Goal: Information Seeking & Learning: Check status

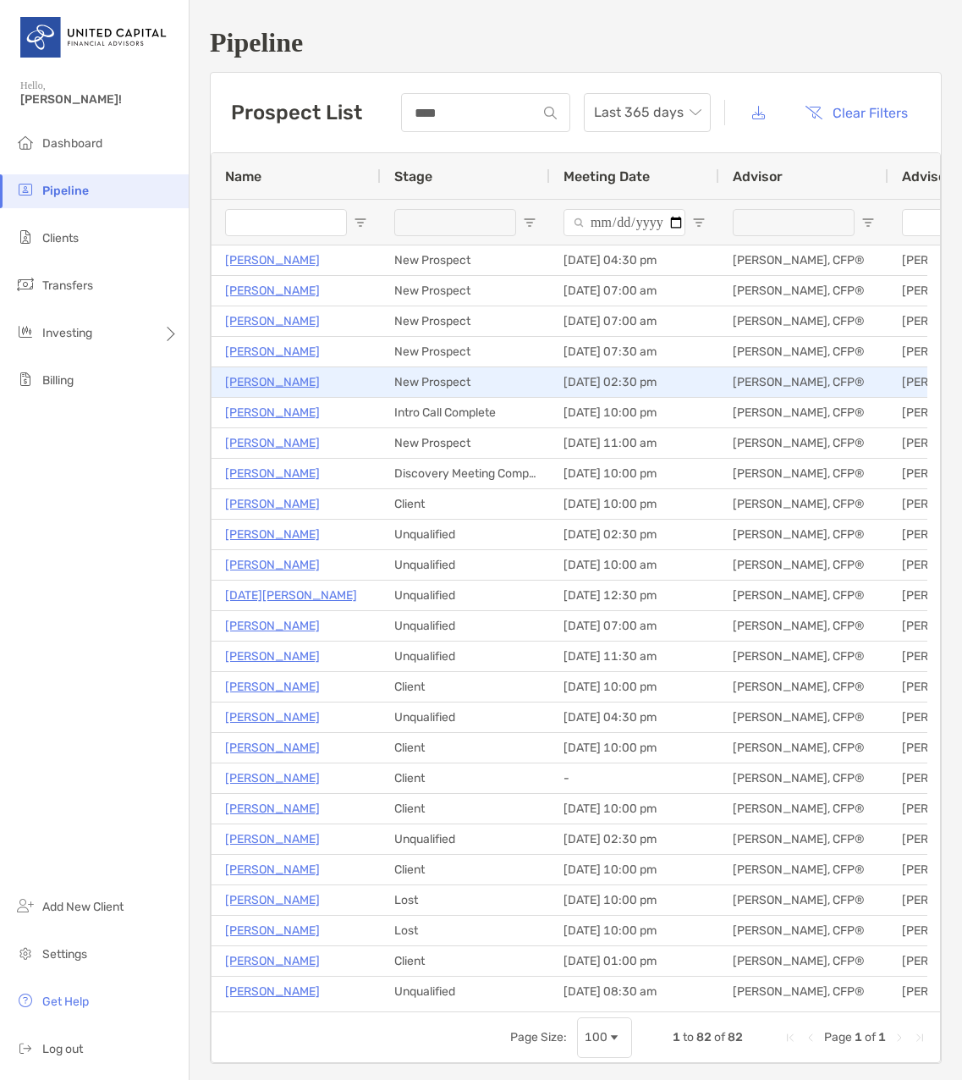
click at [252, 387] on p "Viviana Milazzo" at bounding box center [272, 382] width 95 height 21
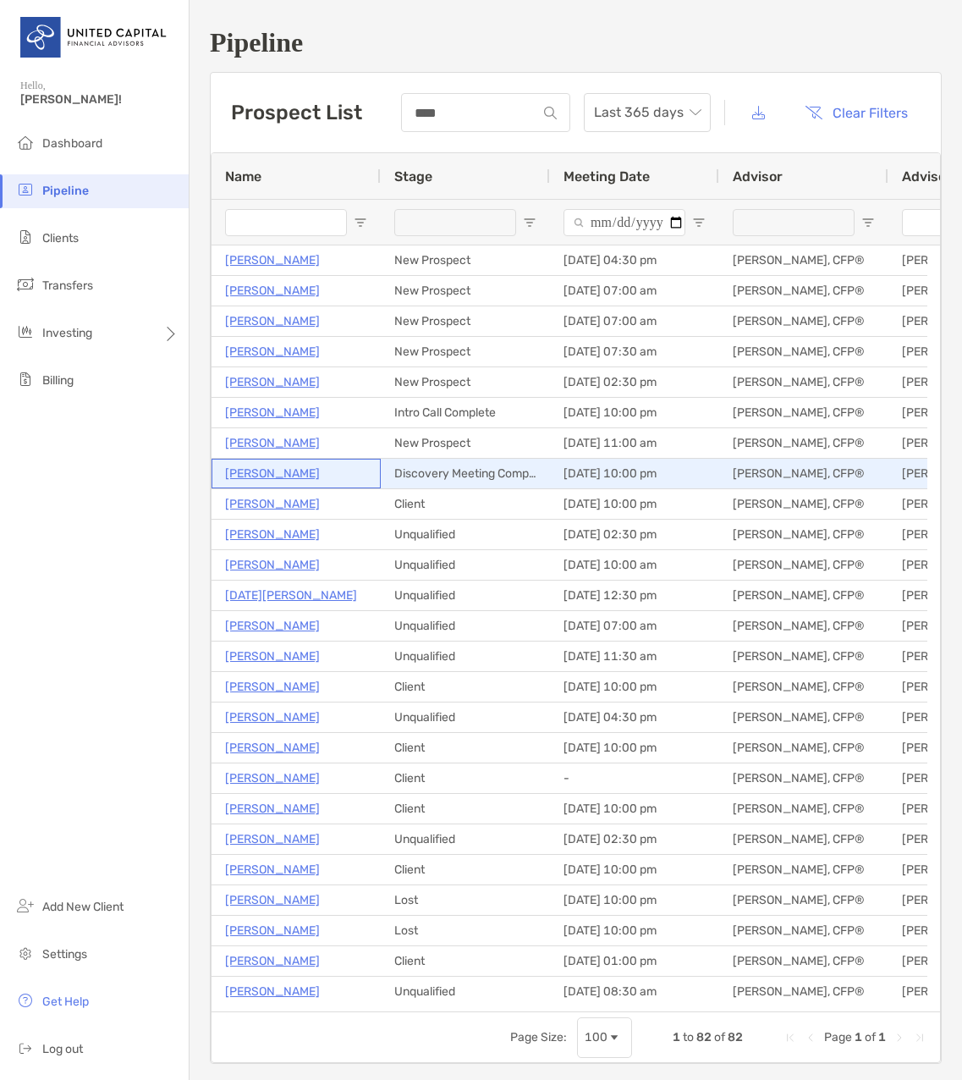
click at [303, 478] on p "Melissa Funk-Keller" at bounding box center [272, 473] width 95 height 21
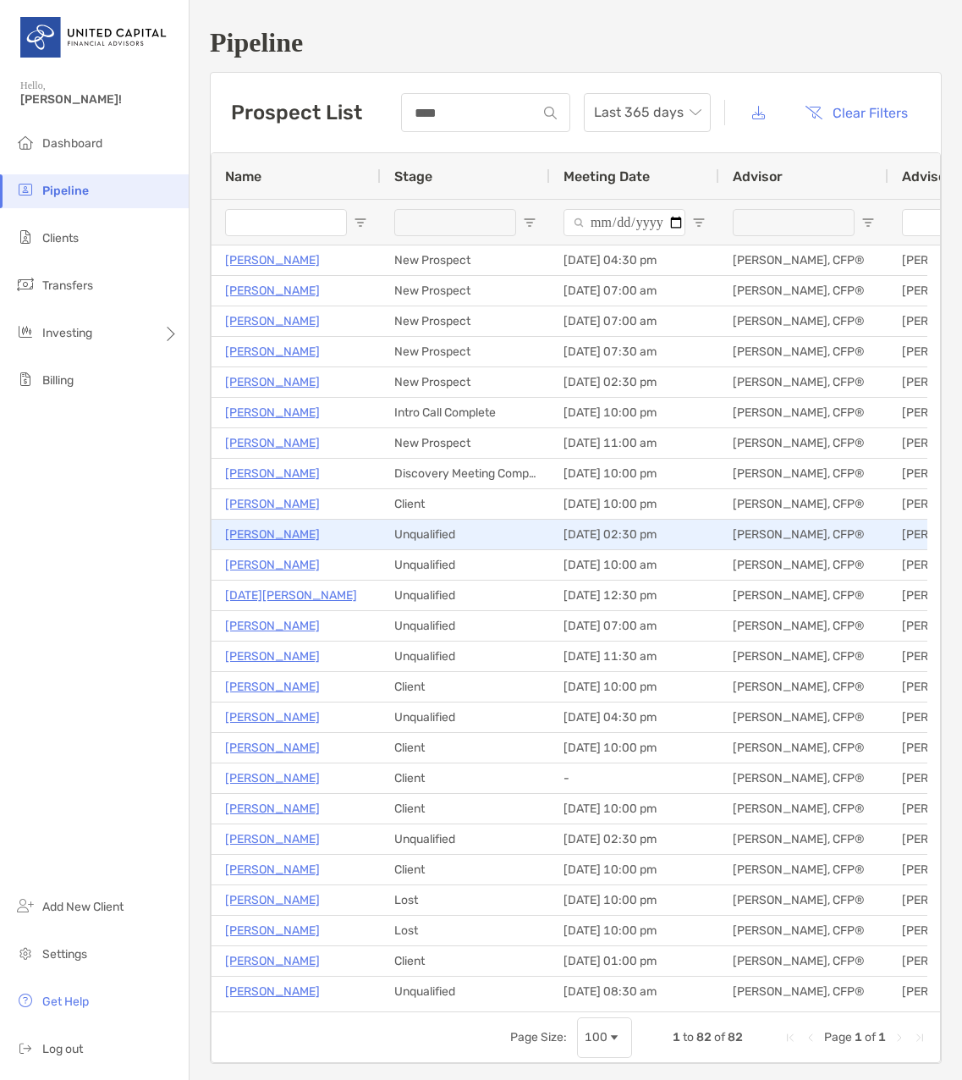
click at [270, 533] on p "[PERSON_NAME]" at bounding box center [272, 534] width 95 height 21
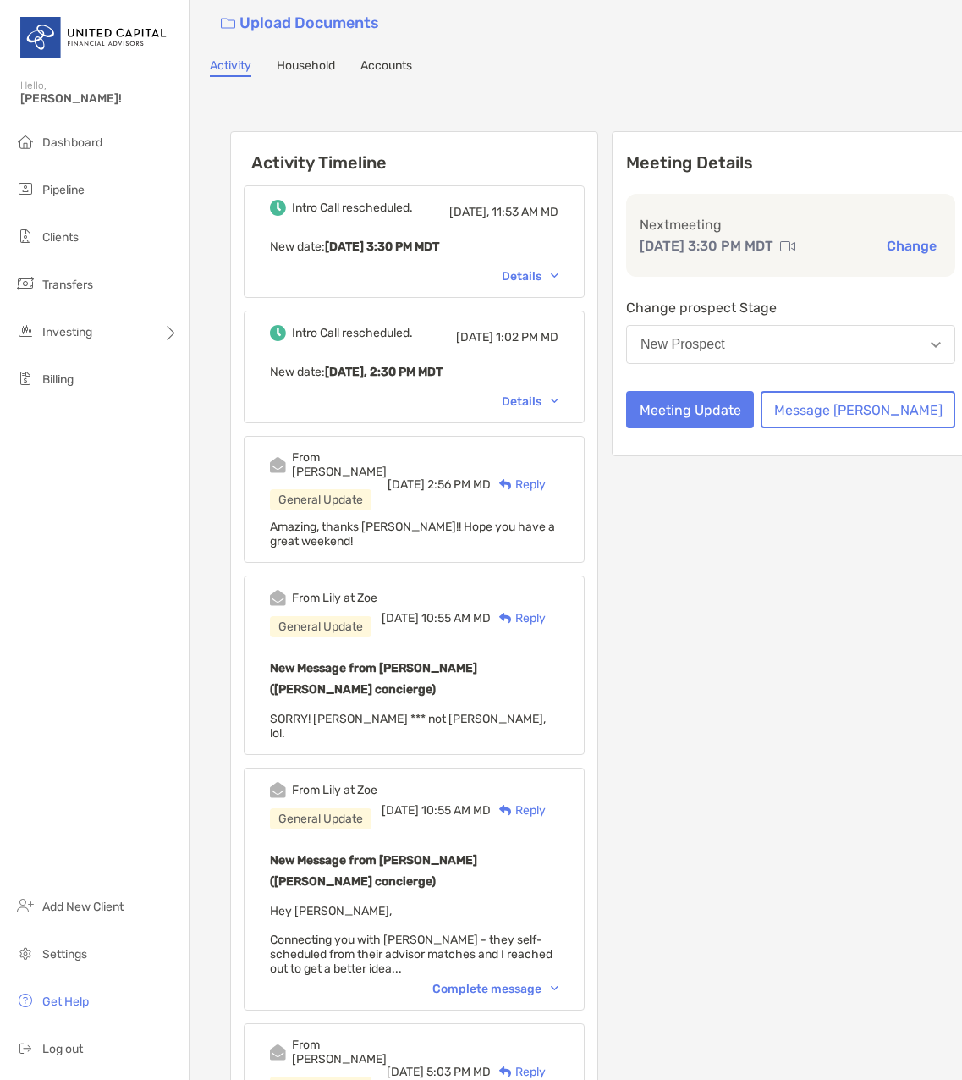
scroll to position [85, 0]
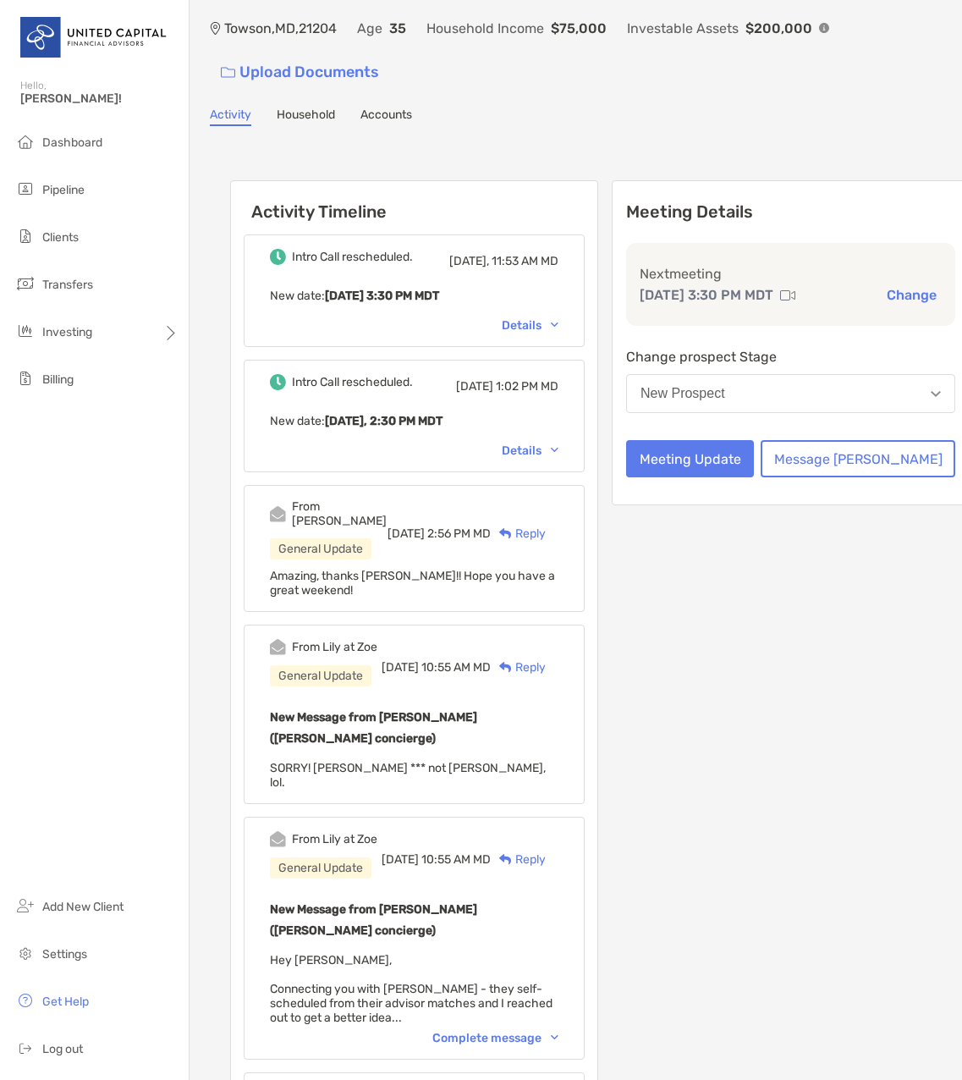
click at [559, 444] on div "Details" at bounding box center [530, 451] width 57 height 14
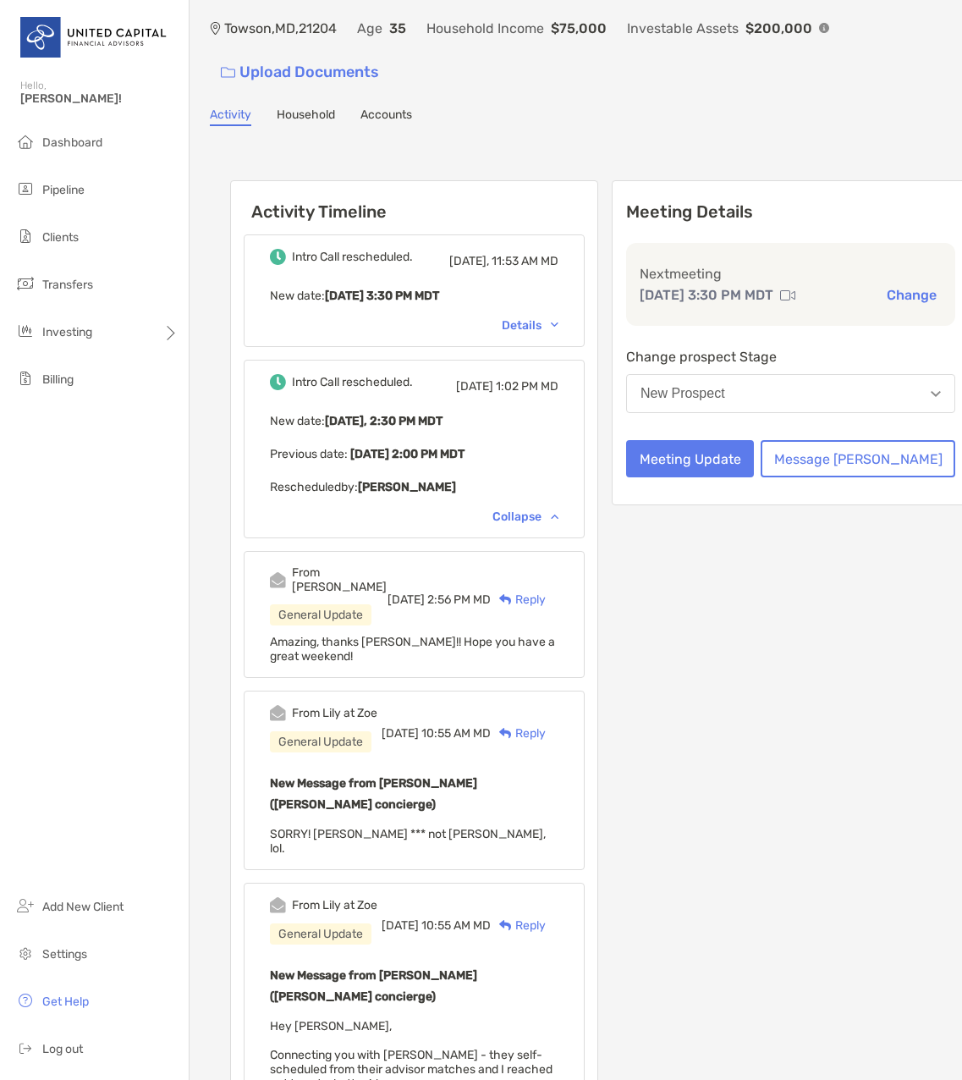
click at [559, 318] on div "Details" at bounding box center [530, 325] width 57 height 14
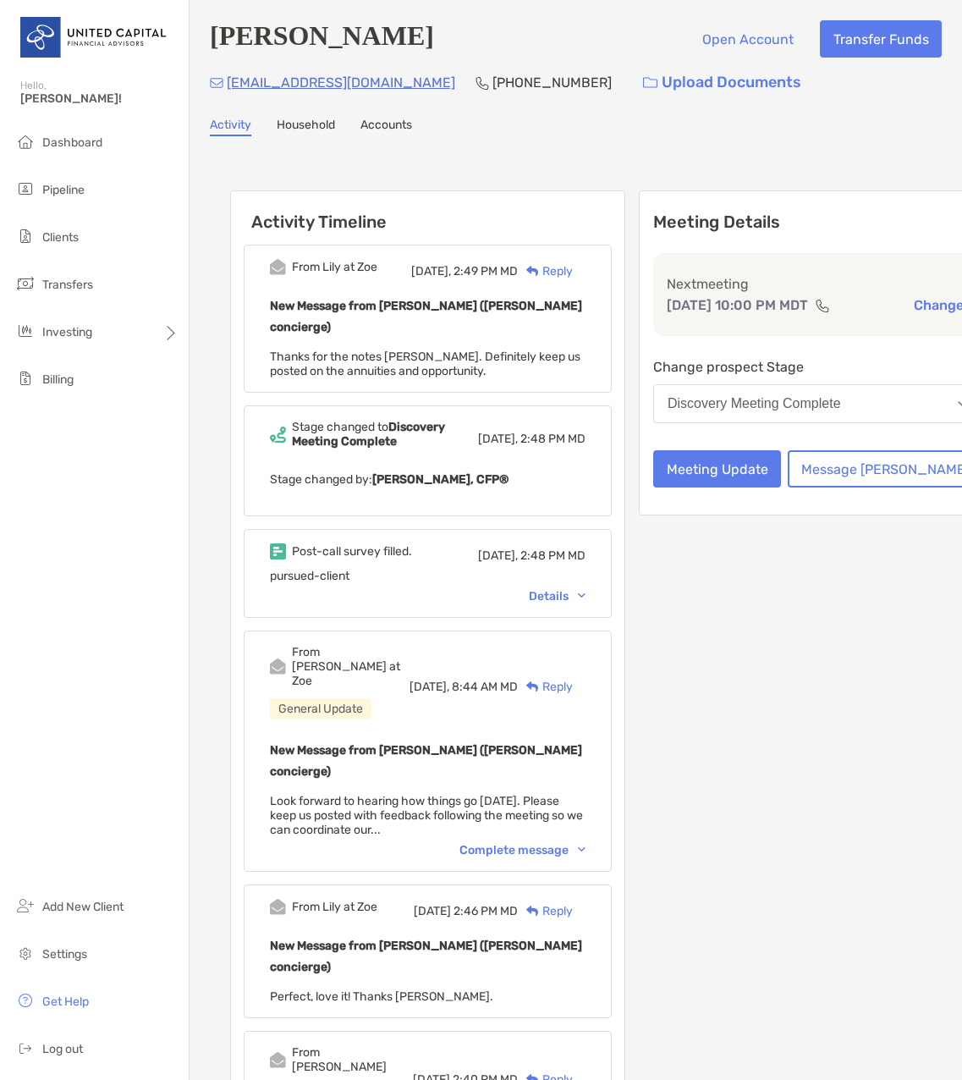
click at [580, 585] on div "Post-call survey filled. Yesterday, 2:48 PM MD pursued-client Details" at bounding box center [428, 573] width 368 height 89
click at [575, 589] on div "Details" at bounding box center [557, 596] width 57 height 14
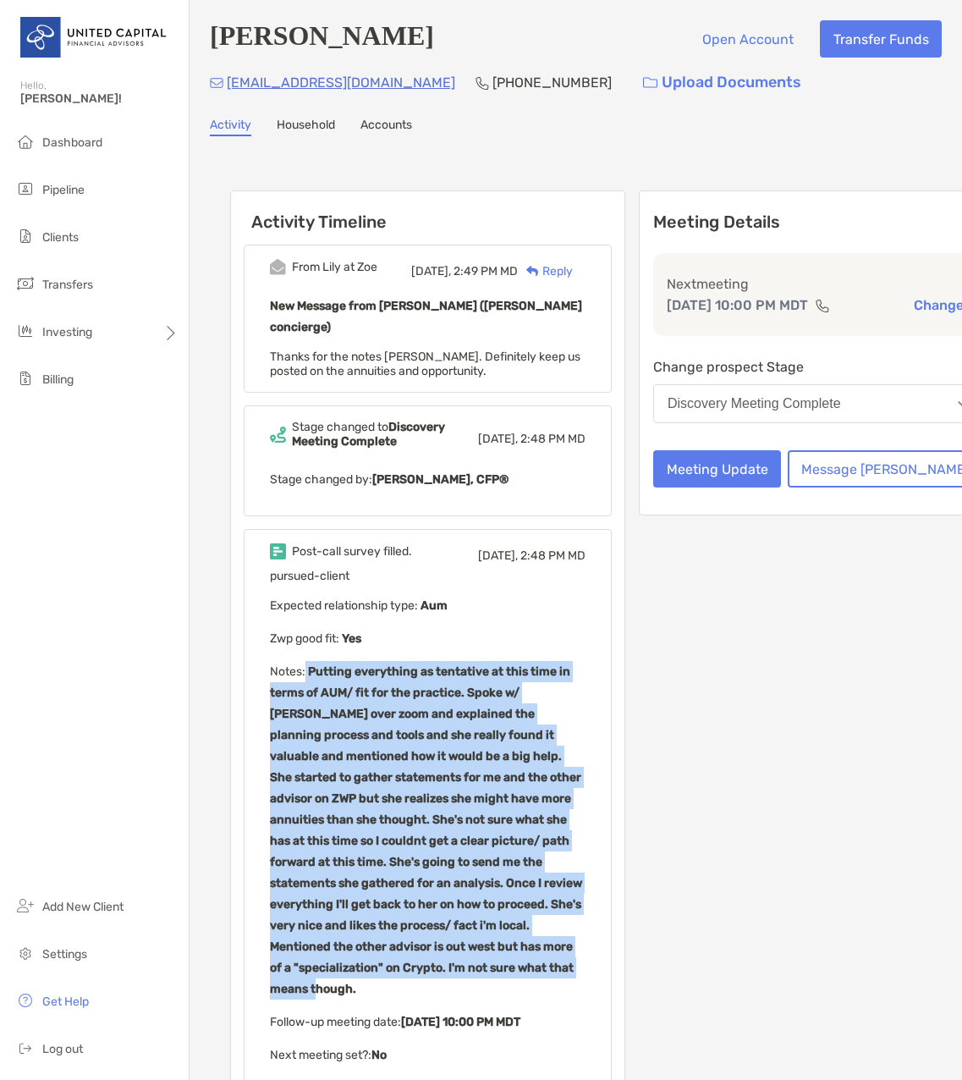
drag, startPoint x: 306, startPoint y: 651, endPoint x: 496, endPoint y: 945, distance: 350.7
click at [496, 945] on p "Notes : Putting everything as tentative at this time in terms of AUM/ fit for t…" at bounding box center [428, 830] width 316 height 339
drag, startPoint x: 496, startPoint y: 945, endPoint x: 416, endPoint y: 850, distance: 124.9
copy b "Putting everything as tentative at this time in terms of AUM/ fit for the pract…"
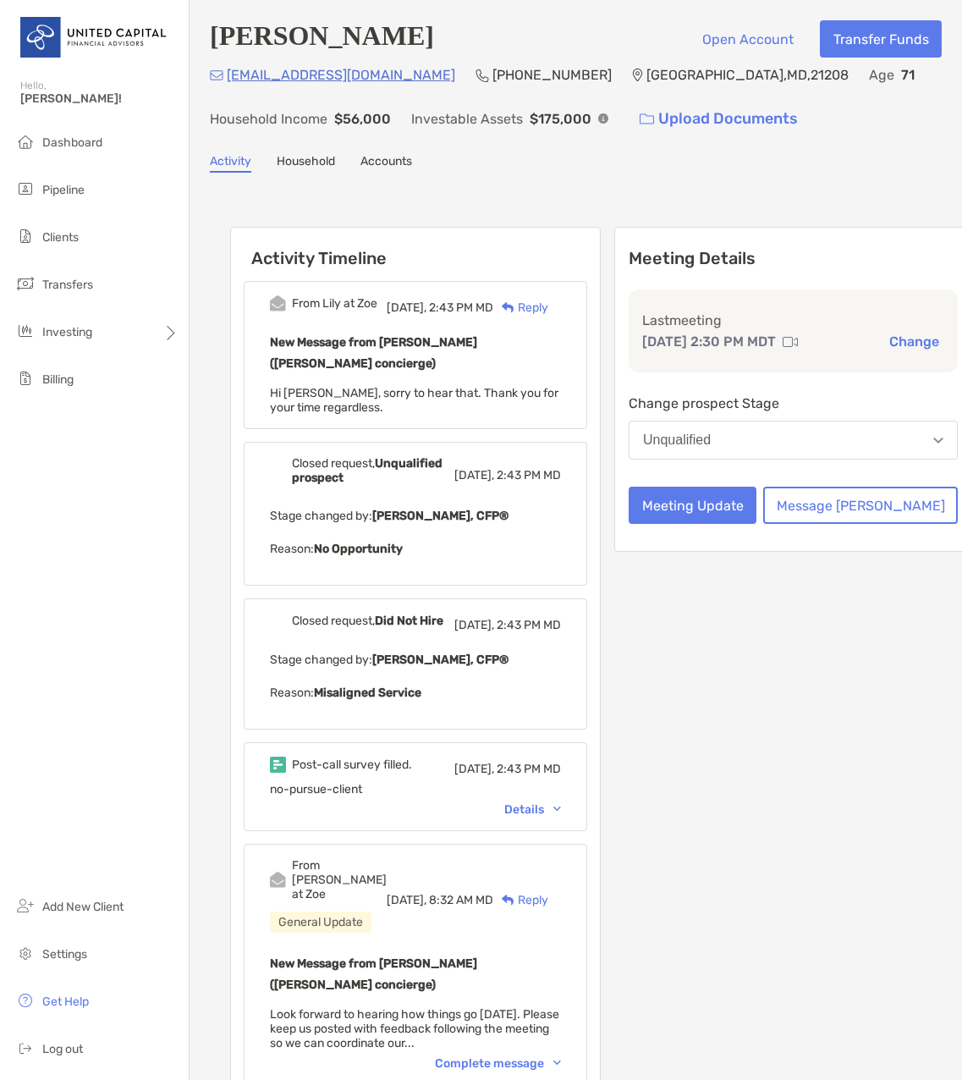
click at [557, 802] on div "Details" at bounding box center [532, 809] width 57 height 14
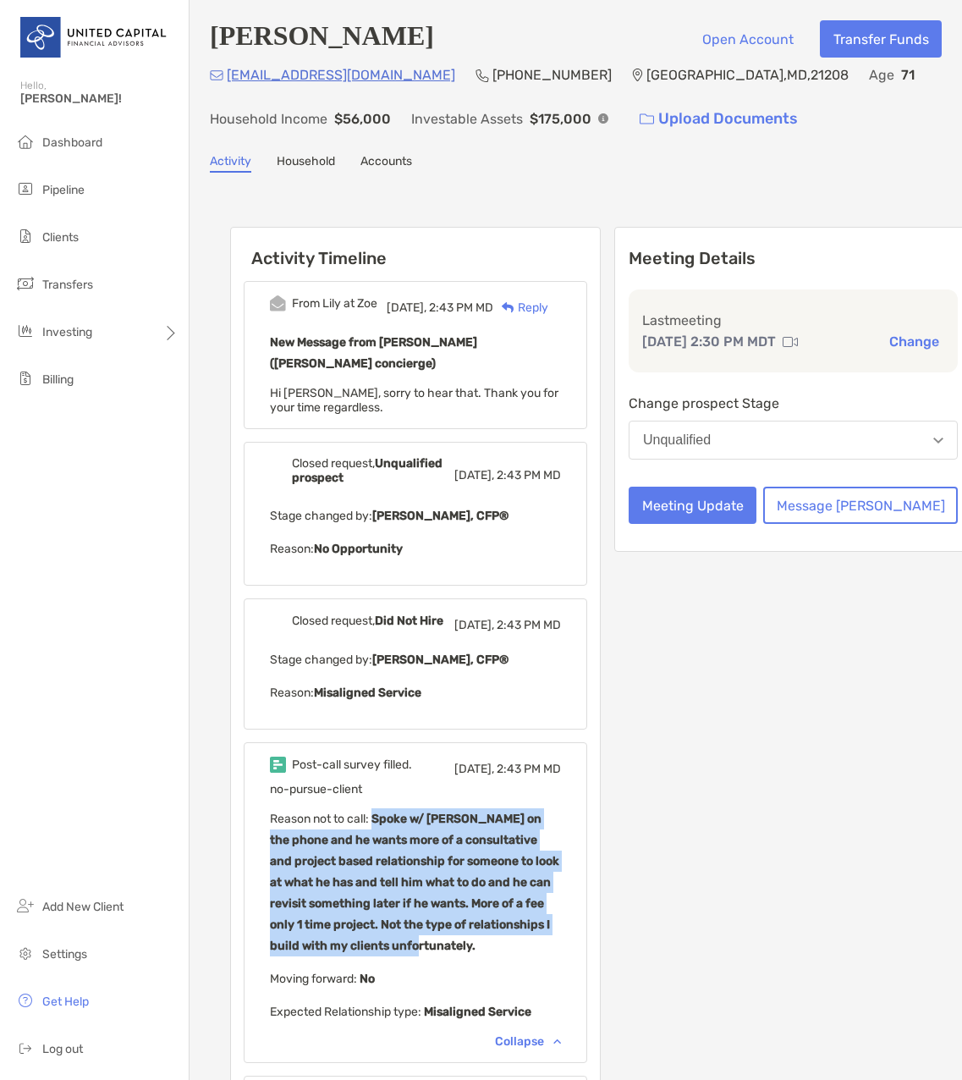
drag, startPoint x: 374, startPoint y: 796, endPoint x: 567, endPoint y: 906, distance: 222.1
click at [561, 906] on p "Reason not to call : Spoke w/ [PERSON_NAME] on the phone and he wants more of a…" at bounding box center [415, 882] width 291 height 148
drag, startPoint x: 567, startPoint y: 906, endPoint x: 477, endPoint y: 874, distance: 95.3
copy b "Spoke w/ [PERSON_NAME] on the phone and he wants more of a consultative and pro…"
